Goal: Transaction & Acquisition: Book appointment/travel/reservation

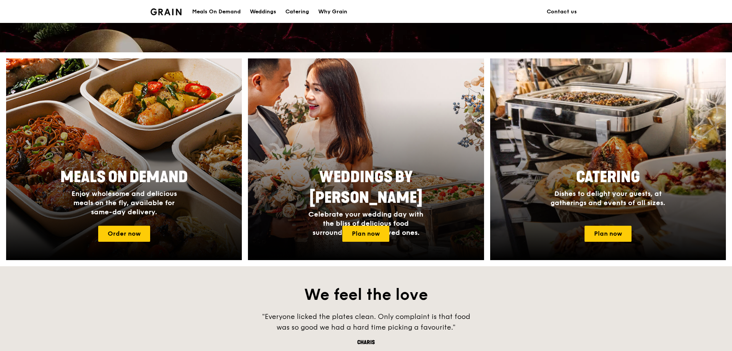
scroll to position [267, 0]
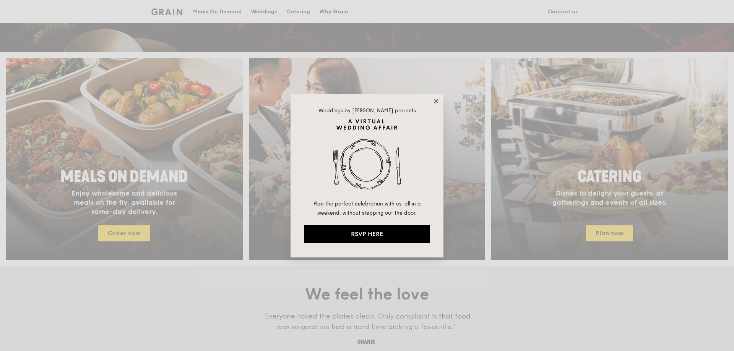
click at [433, 103] on icon at bounding box center [436, 101] width 7 height 7
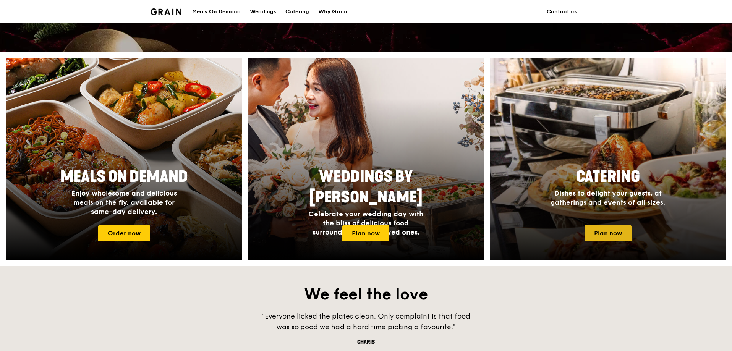
click at [594, 230] on link "Plan now" at bounding box center [608, 233] width 47 height 16
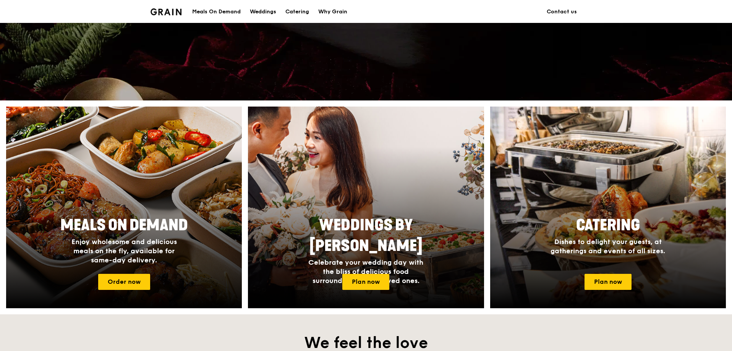
scroll to position [153, 0]
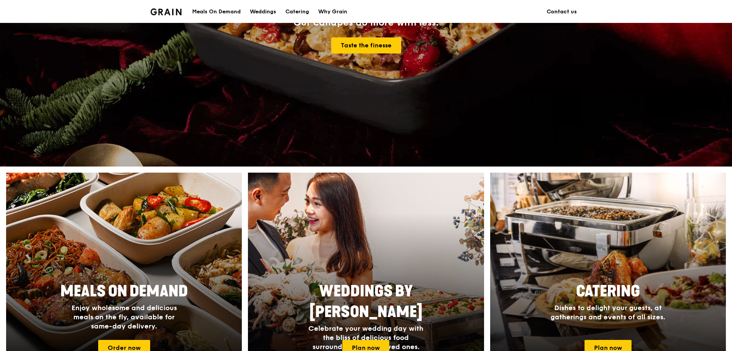
click at [564, 16] on link "Contact us" at bounding box center [561, 11] width 39 height 23
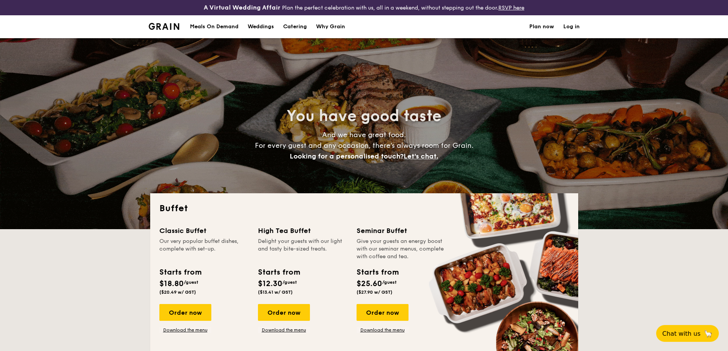
select select
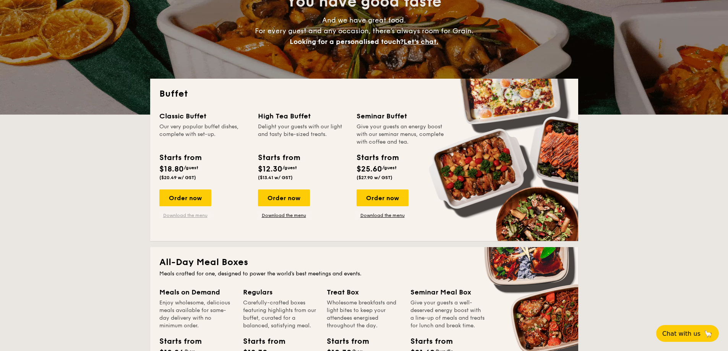
click at [185, 217] on link "Download the menu" at bounding box center [185, 215] width 52 height 6
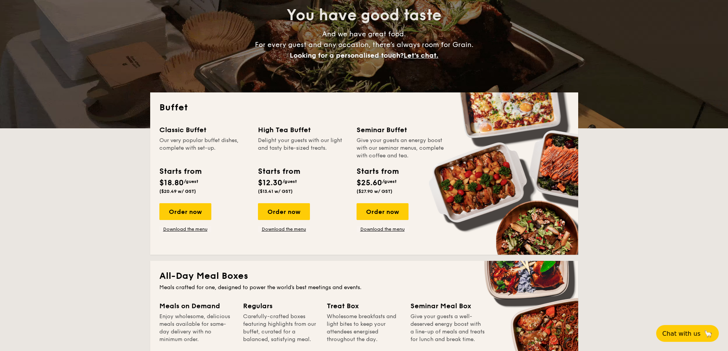
scroll to position [115, 0]
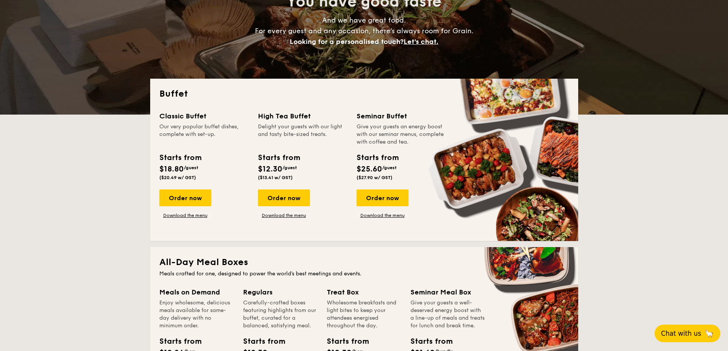
click at [706, 329] on span "🦙" at bounding box center [709, 333] width 10 height 9
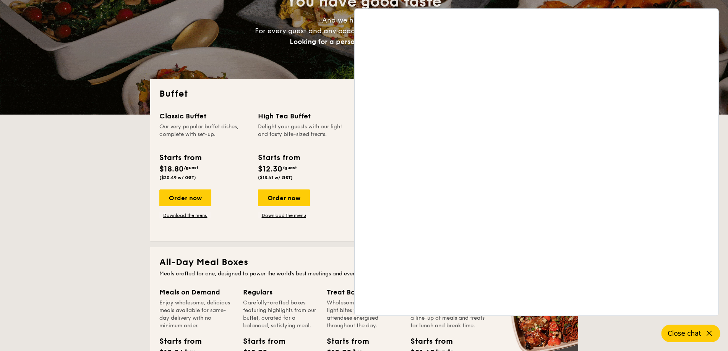
click at [105, 99] on div "You have good taste And we have great food. For every guest and any occasion, t…" at bounding box center [364, 19] width 728 height 191
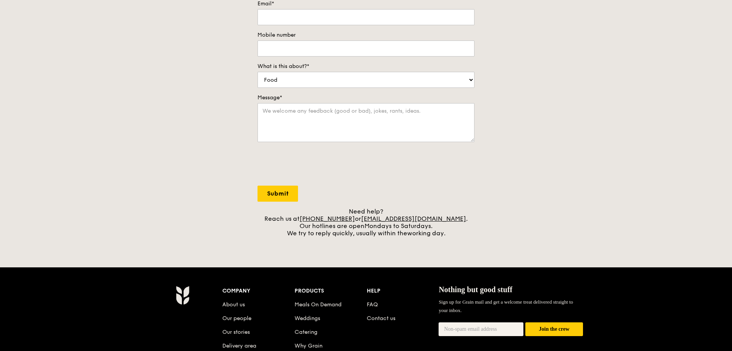
scroll to position [191, 0]
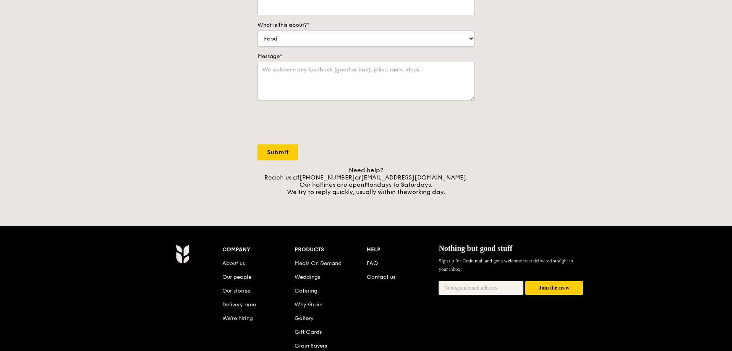
click at [188, 129] on div "Contact us We love hearing from our customers. Talk to us about anything. We ar…" at bounding box center [366, 35] width 732 height 319
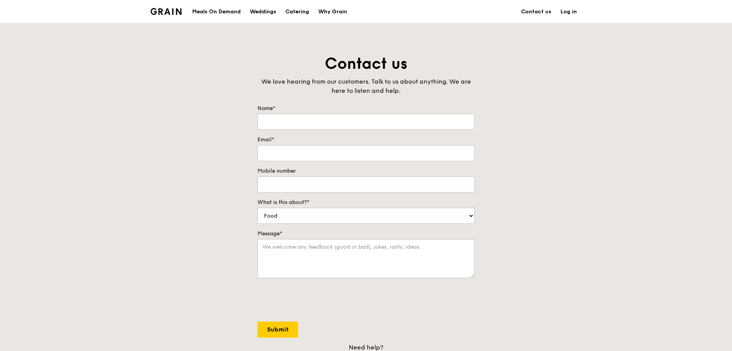
scroll to position [0, 0]
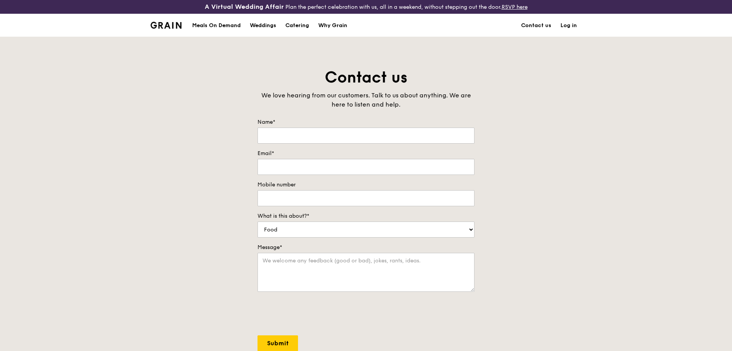
click at [168, 23] on img at bounding box center [166, 25] width 31 height 7
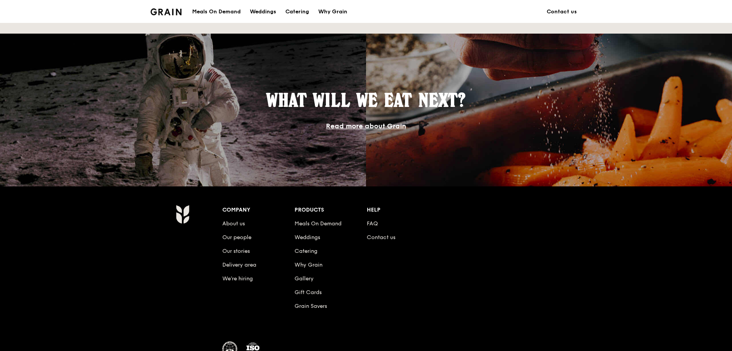
scroll to position [683, 0]
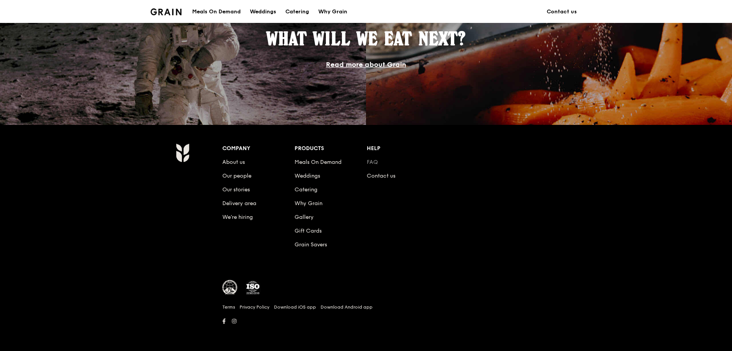
click at [374, 162] on link "FAQ" at bounding box center [372, 162] width 11 height 6
